Goal: Information Seeking & Learning: Learn about a topic

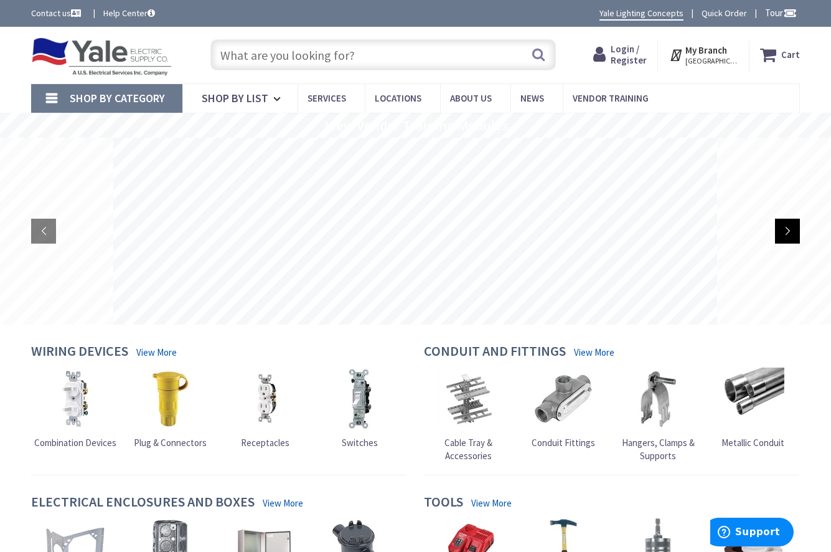
click at [788, 228] on rs-arrow at bounding box center [787, 231] width 25 height 25
click at [47, 230] on rs-arrow at bounding box center [43, 231] width 25 height 25
click at [790, 233] on rs-arrow at bounding box center [787, 231] width 25 height 25
click at [47, 226] on rs-arrow at bounding box center [43, 231] width 25 height 25
click at [789, 236] on rs-arrow at bounding box center [787, 231] width 25 height 25
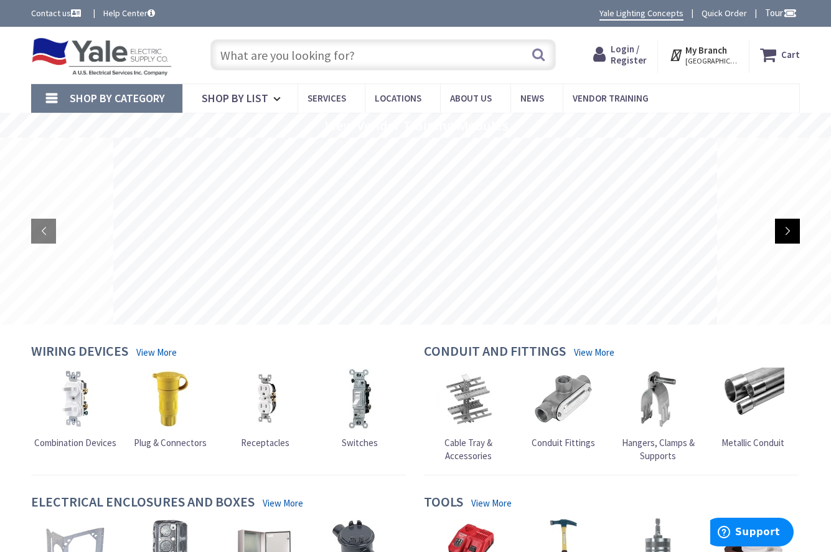
click at [789, 236] on rs-arrow at bounding box center [787, 231] width 25 height 25
click at [255, 95] on span "Shop By List" at bounding box center [235, 98] width 67 height 14
click at [337, 97] on span "Services" at bounding box center [327, 98] width 39 height 12
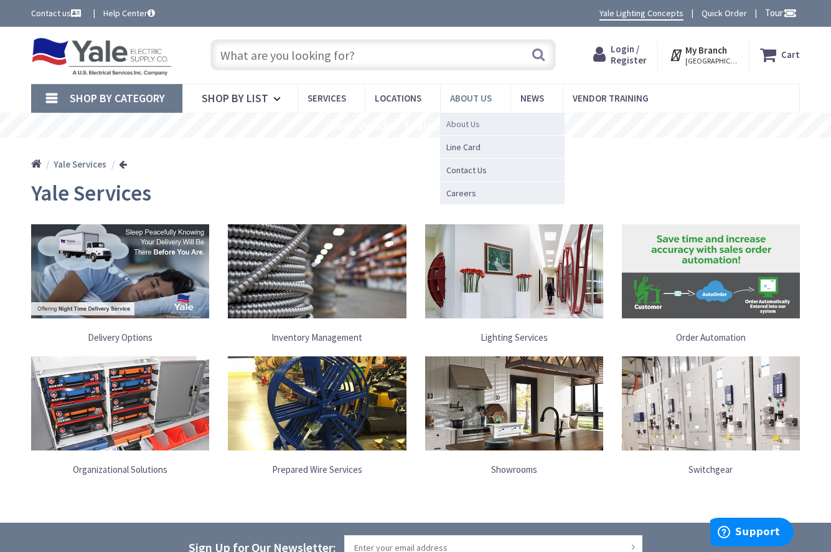
click at [467, 125] on span "About Us" at bounding box center [463, 124] width 34 height 12
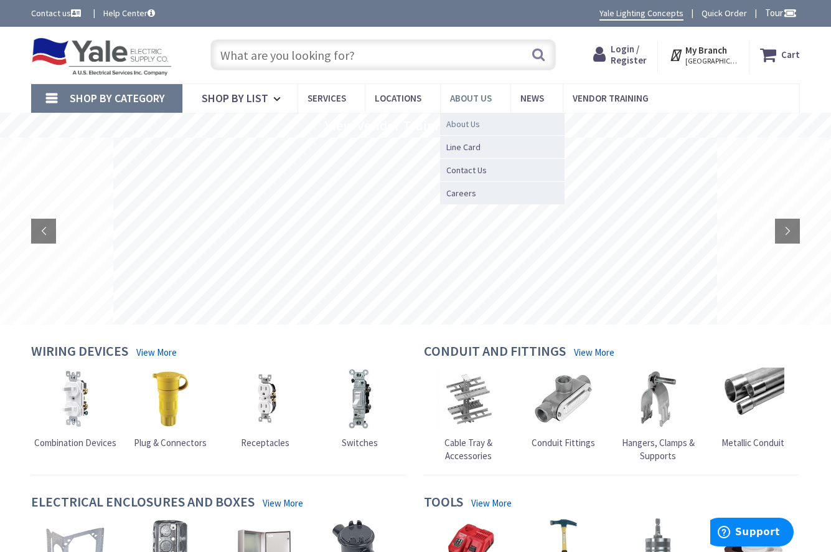
click at [458, 121] on span "About Us" at bounding box center [463, 124] width 34 height 12
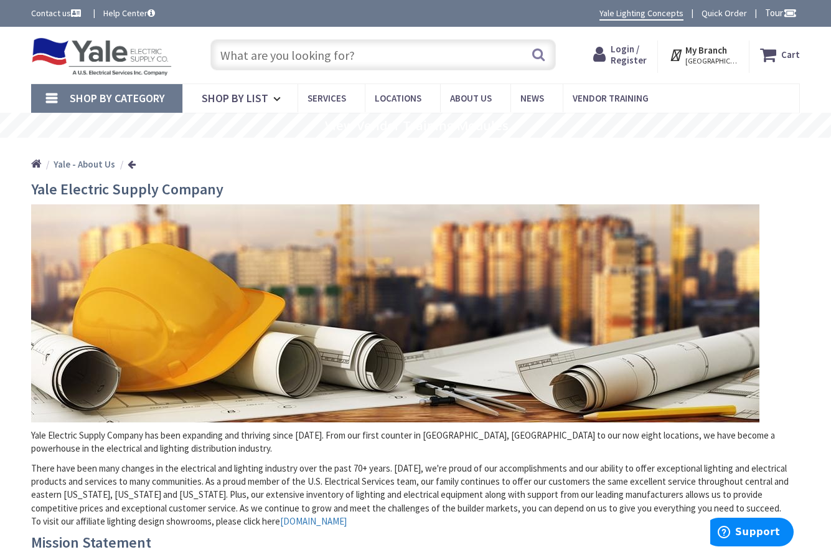
click at [124, 63] on img at bounding box center [101, 56] width 141 height 39
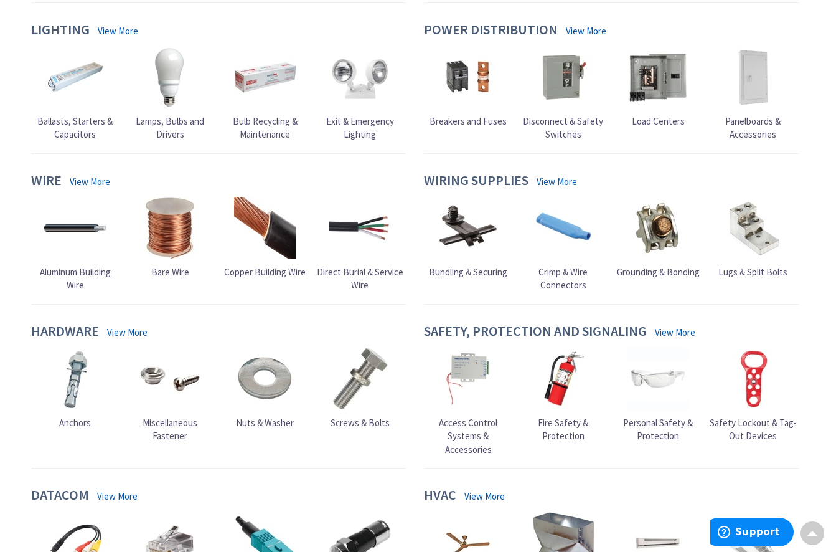
scroll to position [62, 0]
